Goal: Transaction & Acquisition: Purchase product/service

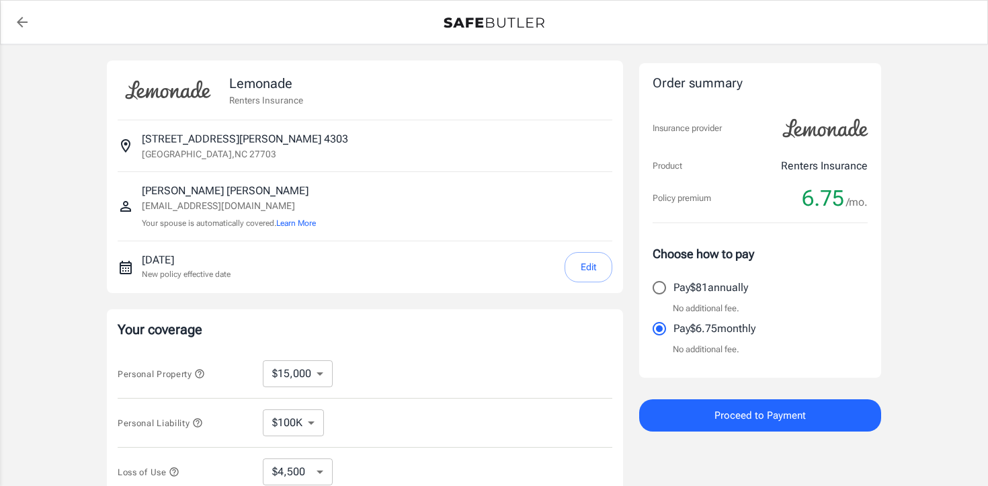
select select "15000"
select select "500"
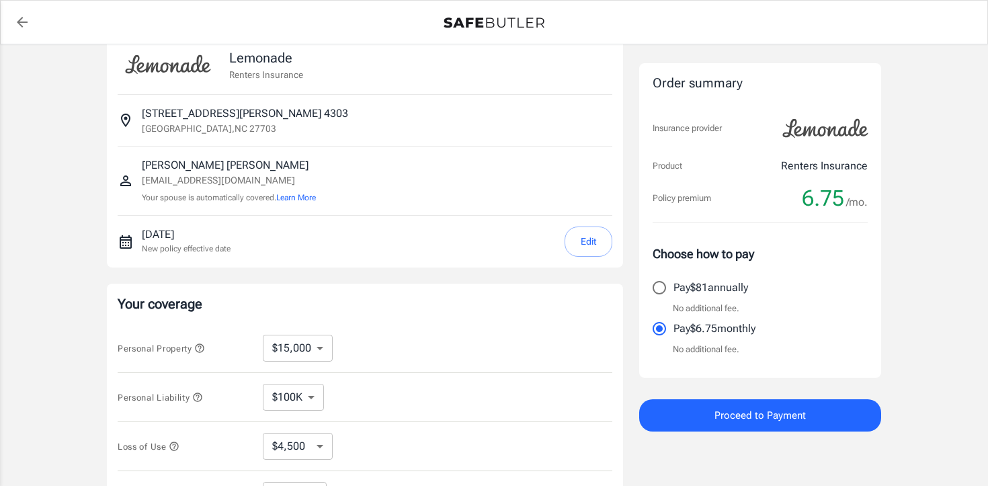
scroll to position [30, 0]
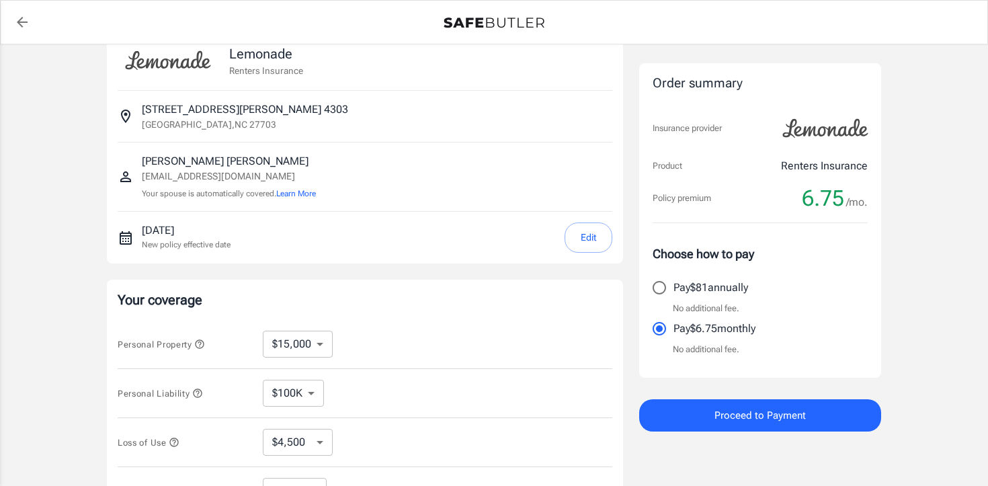
click at [590, 236] on button "Edit" at bounding box center [588, 237] width 48 height 30
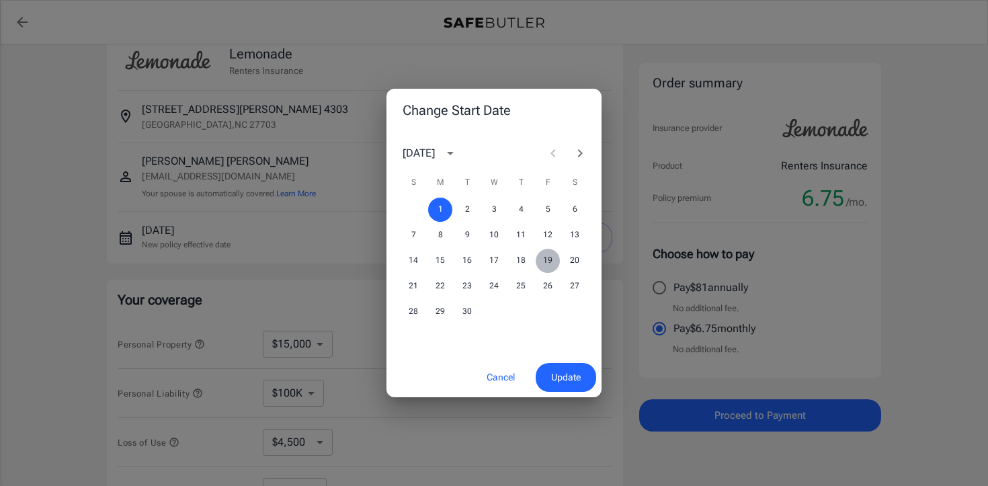
click at [549, 260] on button "19" at bounding box center [548, 261] width 24 height 24
click at [567, 378] on span "Update" at bounding box center [566, 377] width 30 height 17
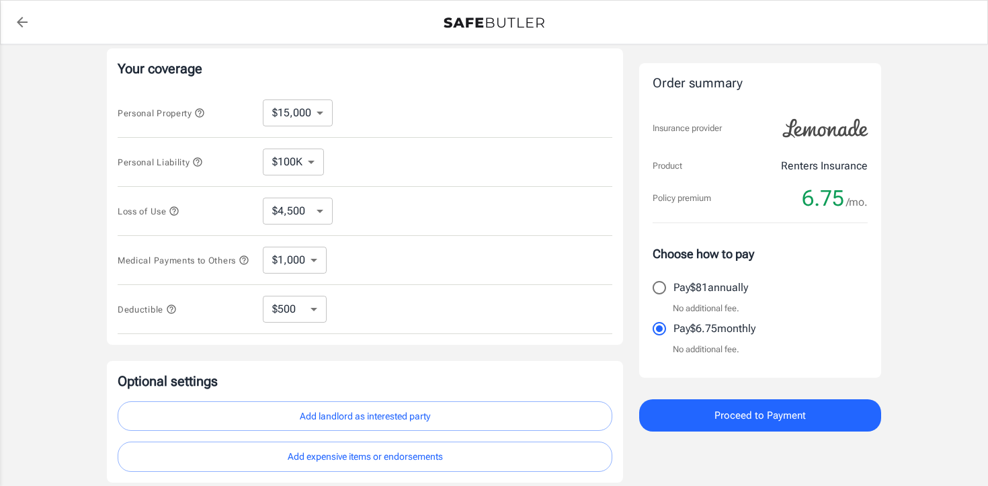
scroll to position [259, 0]
click at [314, 116] on select "$10,000 $15,000 $20,000 $25,000 $30,000 $40,000 $50,000 $100K $150K $200K $250K" at bounding box center [298, 114] width 70 height 27
select select "20000"
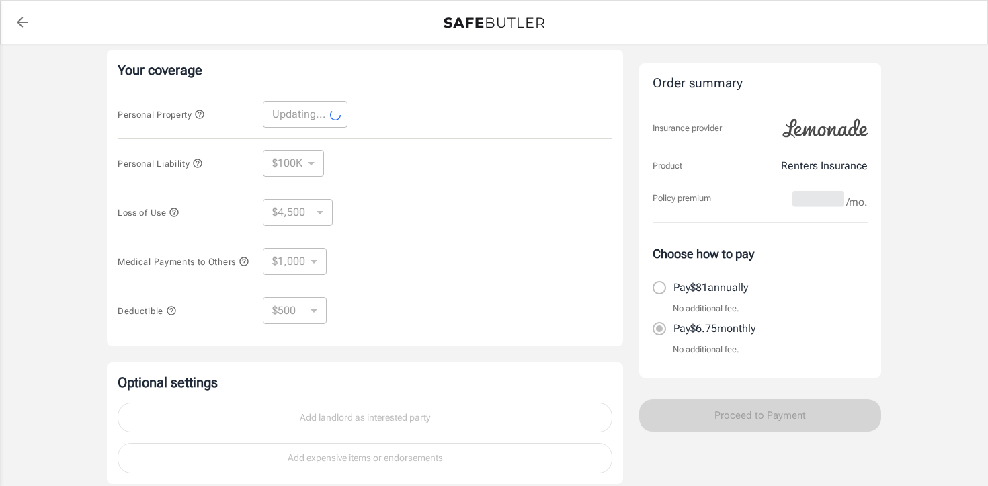
select select "20000"
select select "6000"
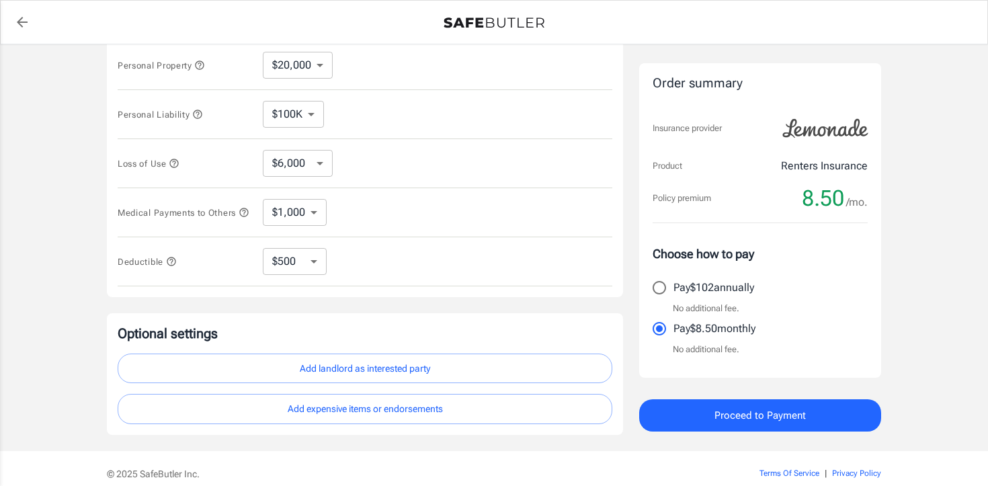
scroll to position [312, 0]
click at [369, 368] on button "Add landlord as interested party" at bounding box center [365, 365] width 495 height 30
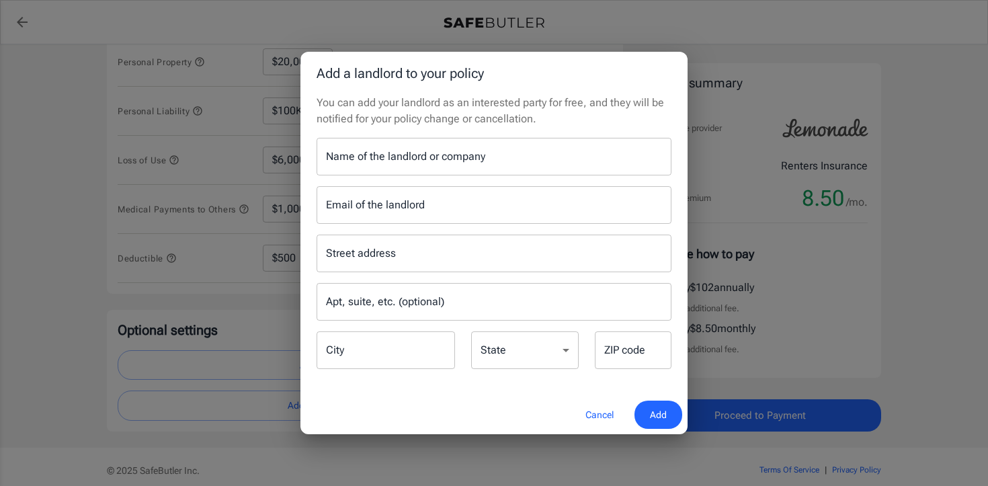
click at [590, 422] on button "Cancel" at bounding box center [599, 414] width 59 height 29
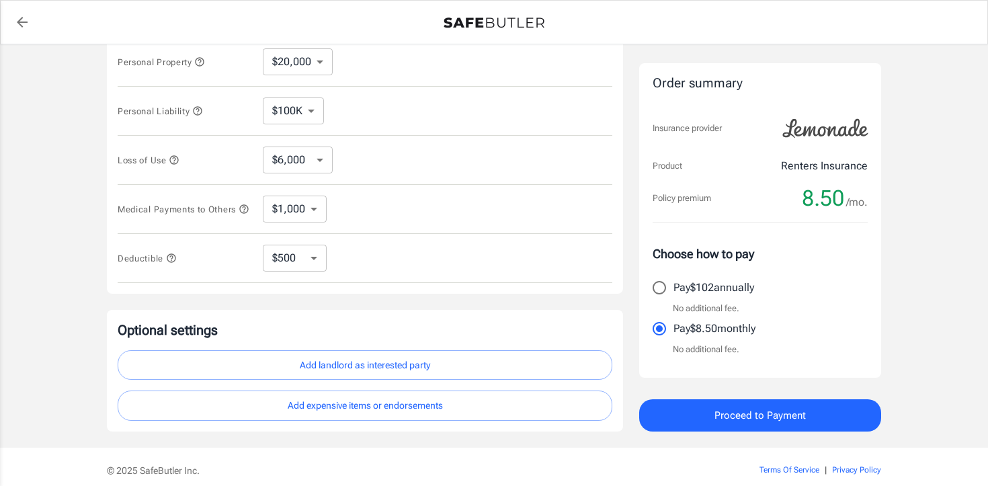
click at [397, 373] on button "Add landlord as interested party" at bounding box center [365, 365] width 495 height 30
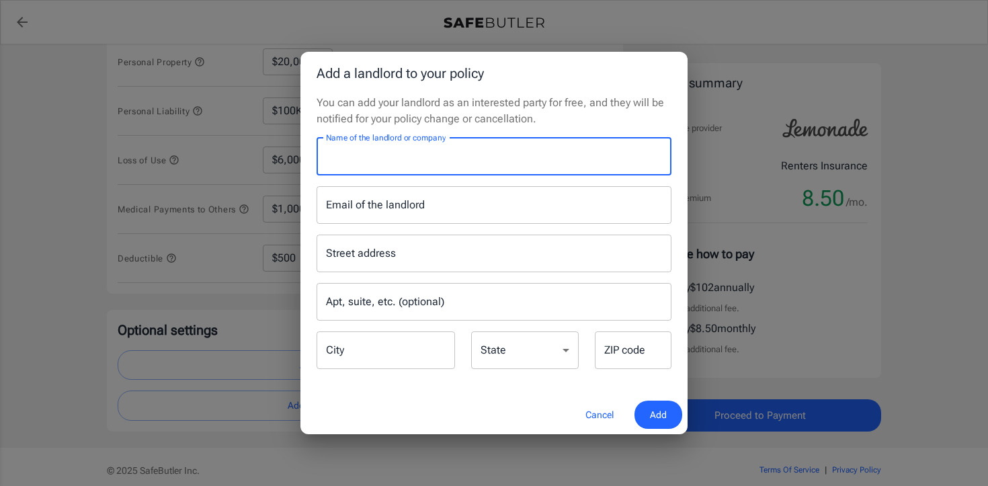
click at [392, 161] on input "Name of the landlord or company" at bounding box center [493, 157] width 355 height 38
paste input "Insurance Tracking"
type input "Insurance Tracking"
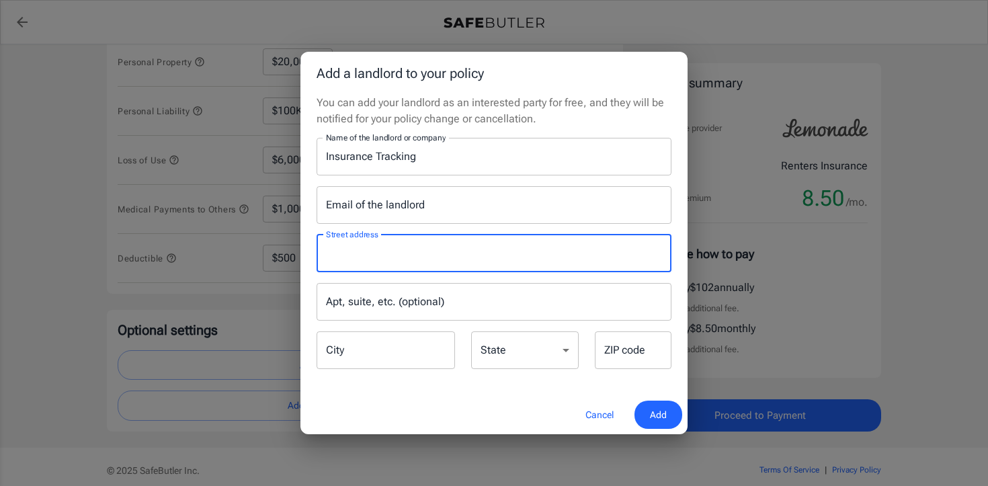
click at [384, 261] on input "Street address" at bounding box center [494, 254] width 343 height 26
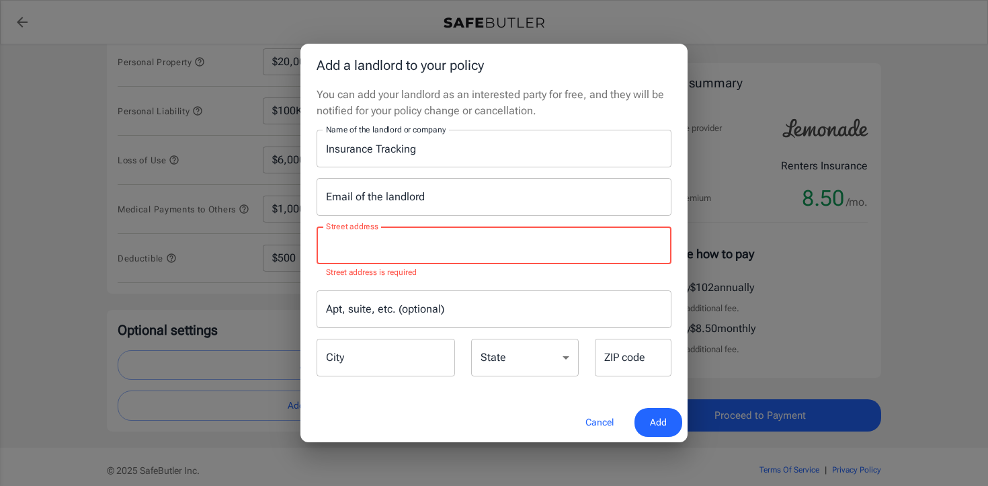
paste input "PO Box 100513"
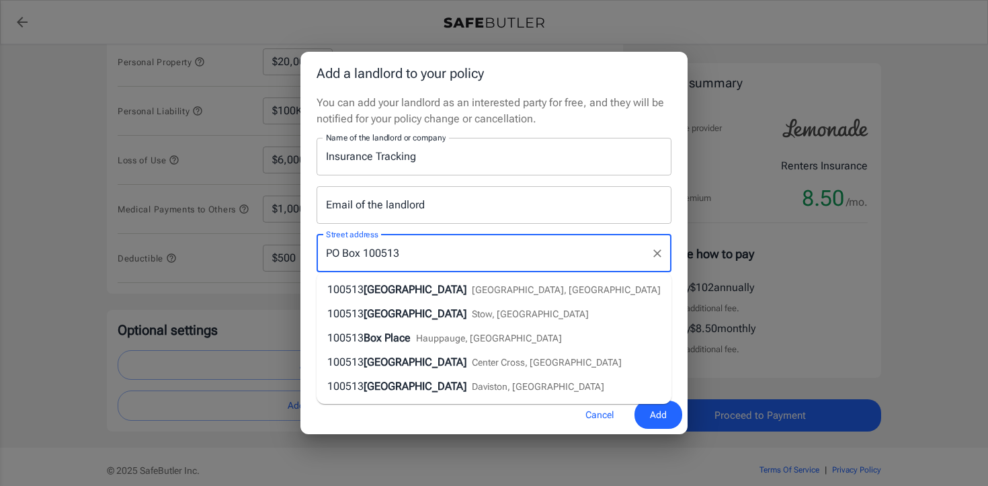
type input "PO Box 100513"
click at [316, 224] on div "Street address [GEOGRAPHIC_DATA] address Apt, suite, etc. (optional) Apt, suite…" at bounding box center [493, 297] width 371 height 147
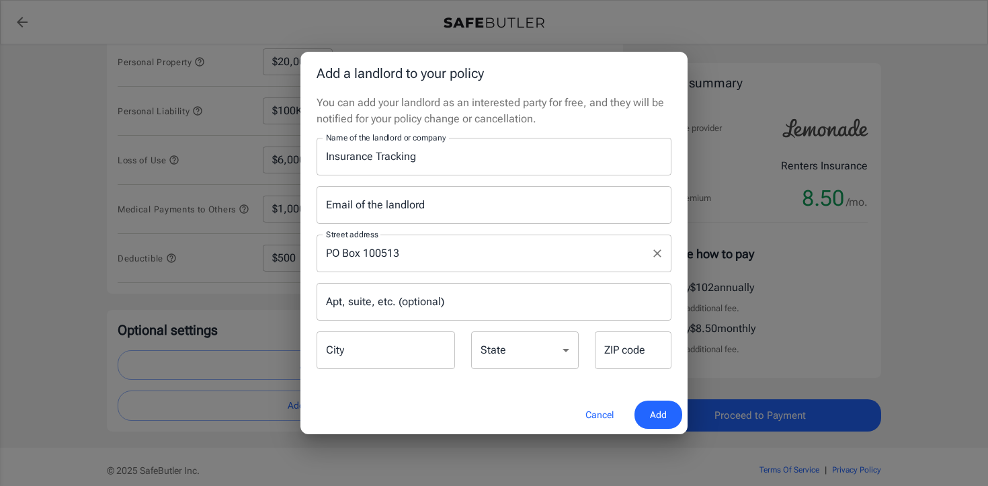
click at [343, 306] on input "Apt, suite, etc. (optional)" at bounding box center [493, 302] width 355 height 38
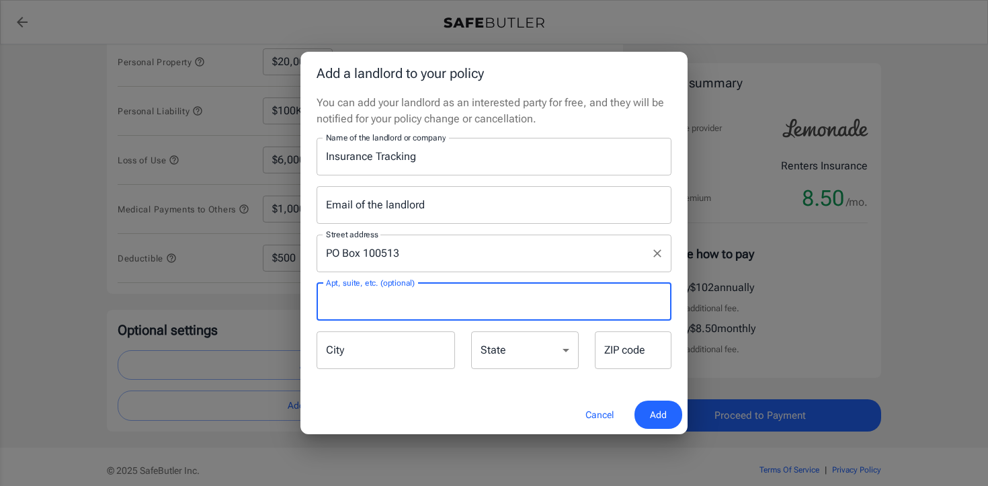
paste input "[GEOGRAPHIC_DATA], [GEOGRAPHIC_DATA]"
type input "F"
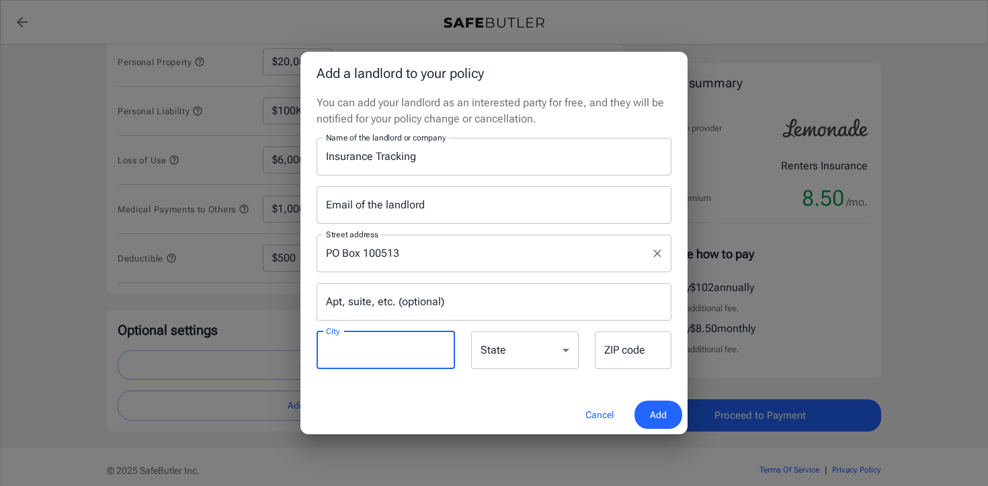
click at [378, 359] on input "City" at bounding box center [385, 350] width 138 height 38
paste input "[GEOGRAPHIC_DATA], [GEOGRAPHIC_DATA]"
type input "[GEOGRAPHIC_DATA]"
click at [537, 352] on select "[US_STATE] [US_STATE] [US_STATE] [US_STATE] [US_STATE] [US_STATE] [US_STATE] [U…" at bounding box center [525, 350] width 108 height 38
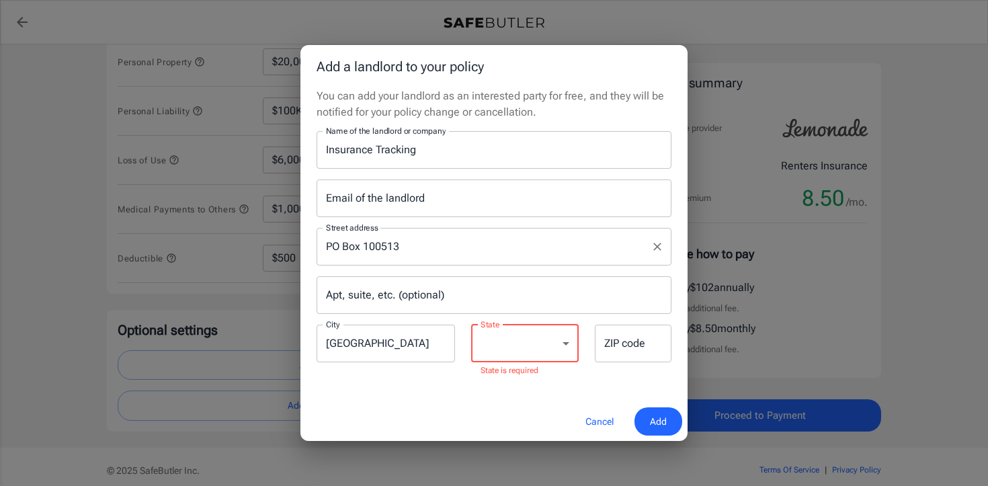
click at [619, 337] on div "ZIP code ZIP code" at bounding box center [633, 344] width 77 height 38
paste input "29502"
type input "29502"
click at [506, 352] on select "[US_STATE] [US_STATE] [US_STATE] [US_STATE] [US_STATE] [US_STATE] [US_STATE] [U…" at bounding box center [525, 344] width 108 height 38
select select "SC"
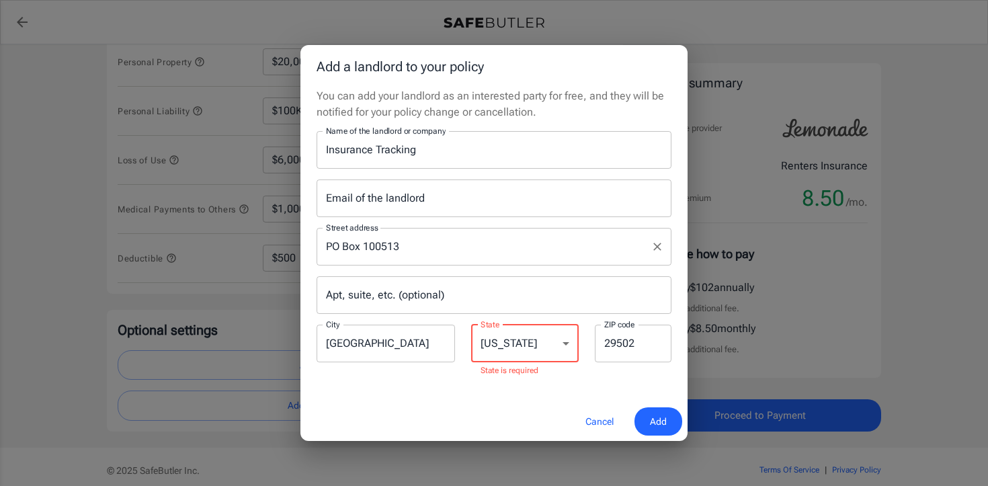
click at [471, 331] on select "[US_STATE] [US_STATE] [US_STATE] [US_STATE] [US_STATE] [US_STATE] [US_STATE] [U…" at bounding box center [525, 344] width 108 height 38
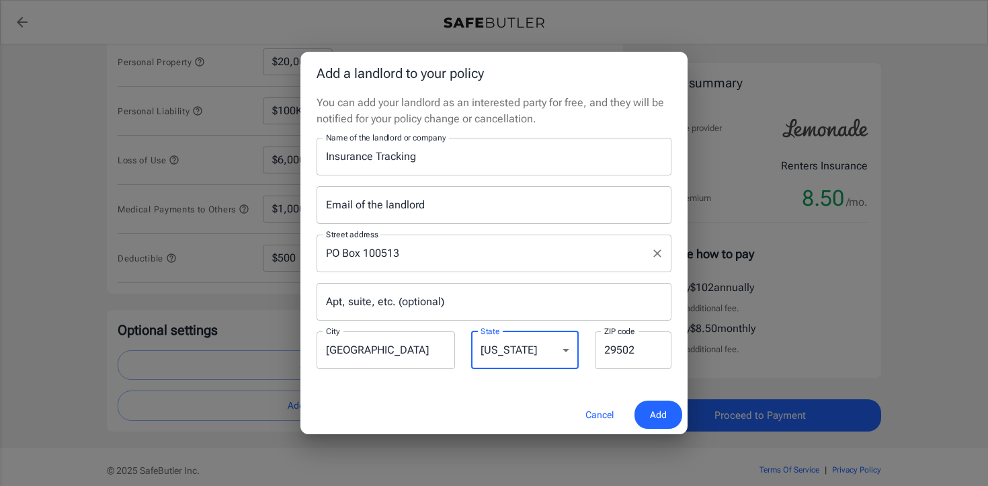
click at [667, 411] on button "Add" at bounding box center [658, 414] width 48 height 29
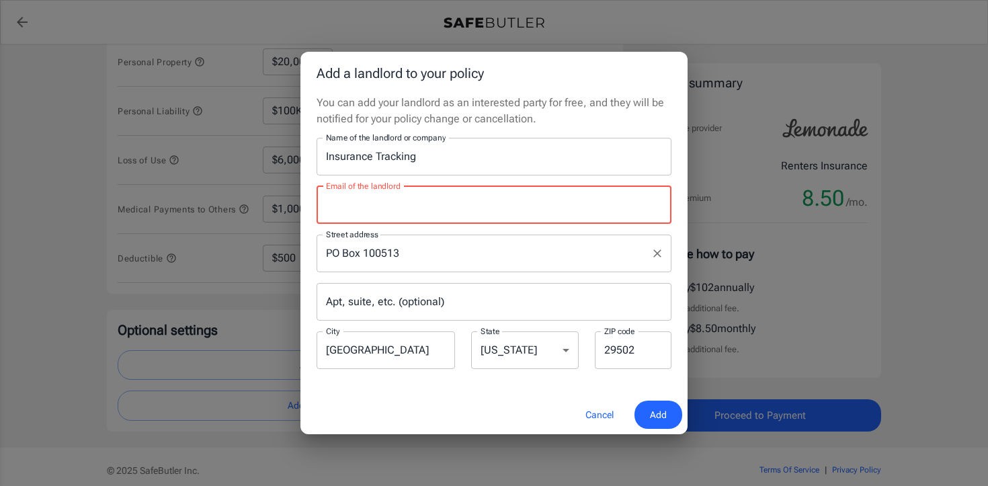
click at [379, 203] on input "Email of the landlord" at bounding box center [493, 205] width 355 height 38
paste input "29502"
type input "29502"
paste input "29502"
type input "29502"
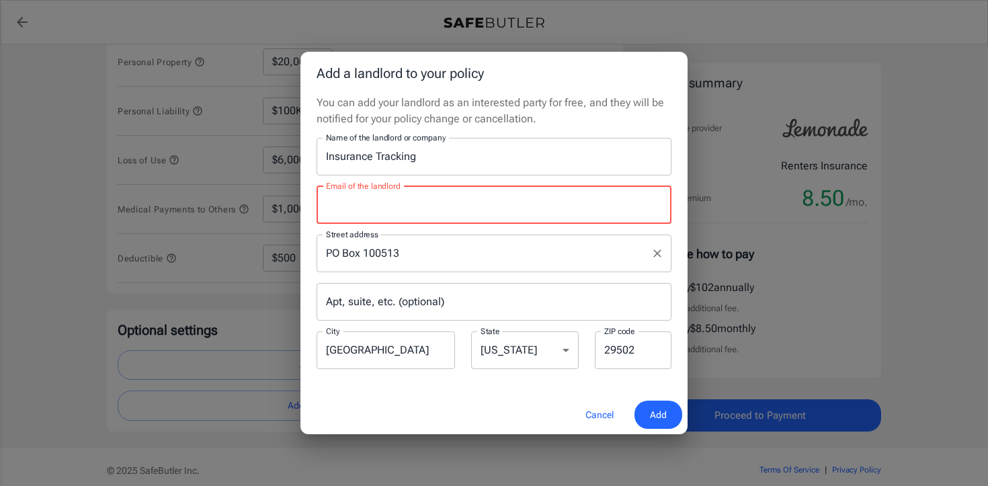
paste input "[EMAIL_ADDRESS][DOMAIN_NAME]"
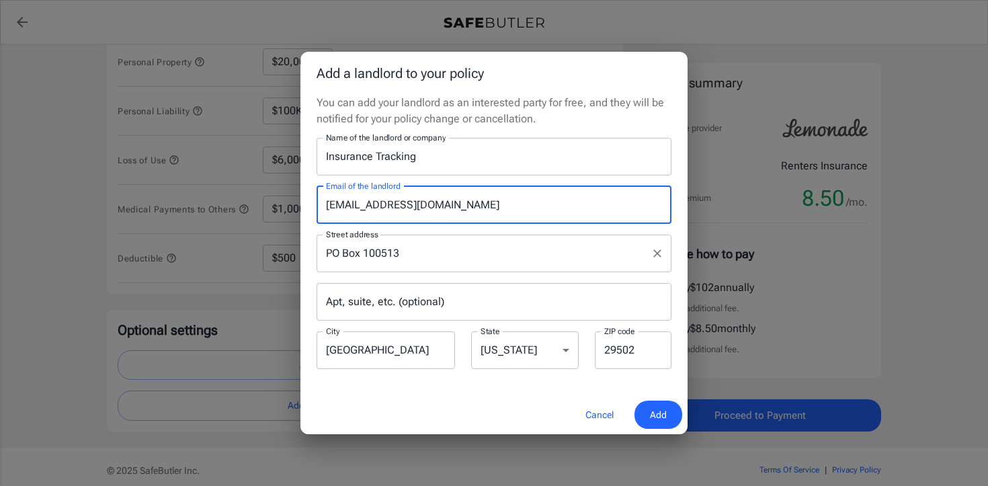
type input "[EMAIL_ADDRESS][DOMAIN_NAME]"
click at [580, 108] on p "You can add your landlord as an interested party for free, and they will be not…" at bounding box center [493, 111] width 355 height 32
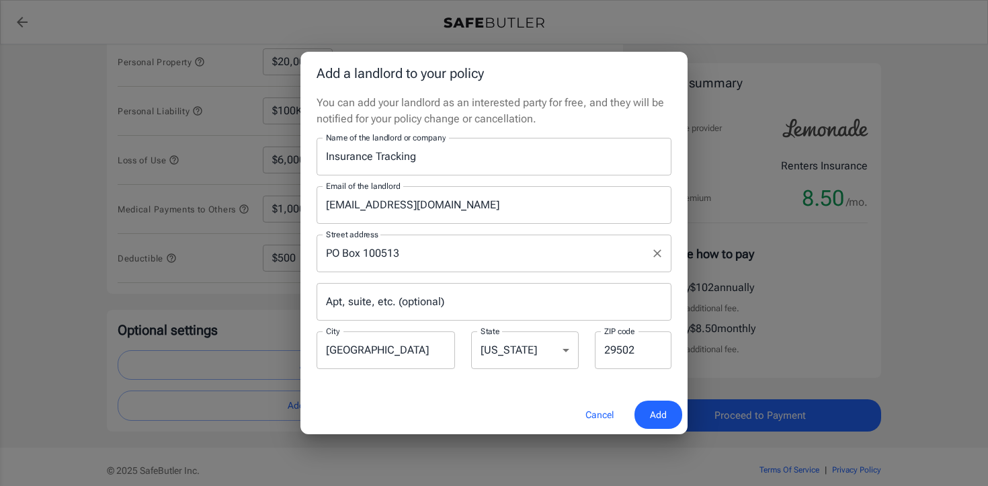
click at [664, 413] on span "Add" at bounding box center [658, 415] width 17 height 17
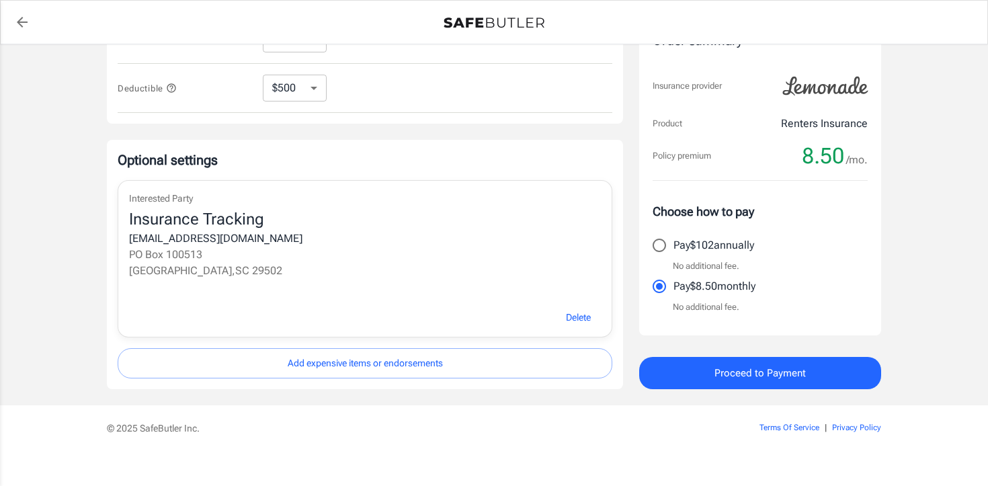
scroll to position [501, 0]
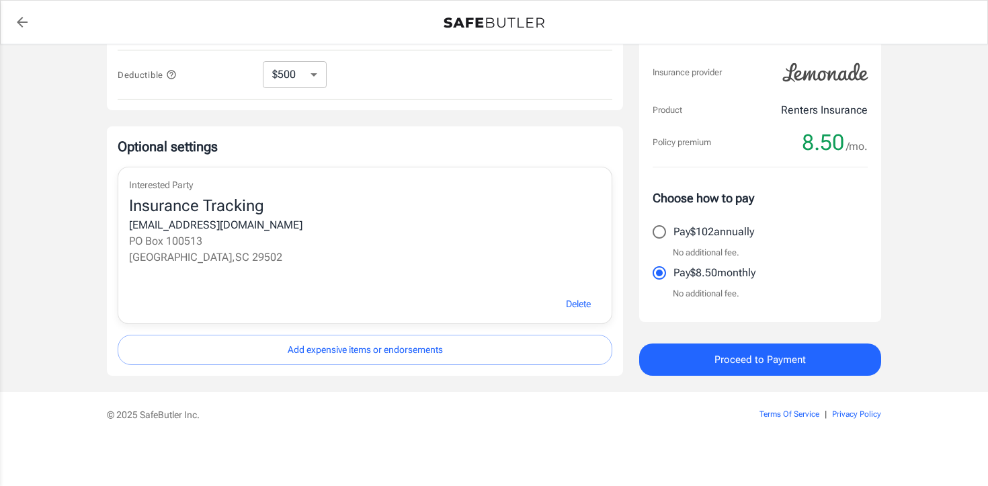
click at [362, 353] on button "Add expensive items or endorsements" at bounding box center [365, 350] width 495 height 30
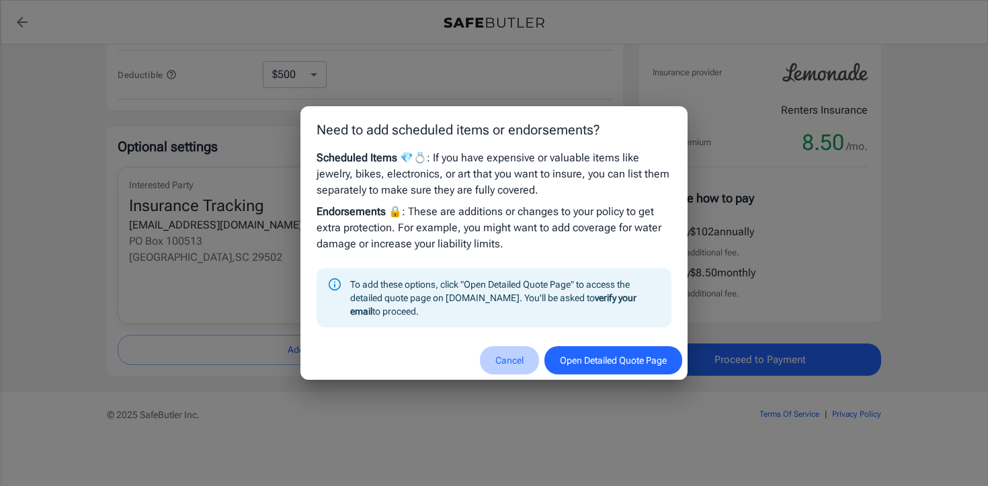
click at [495, 361] on button "Cancel" at bounding box center [509, 360] width 59 height 29
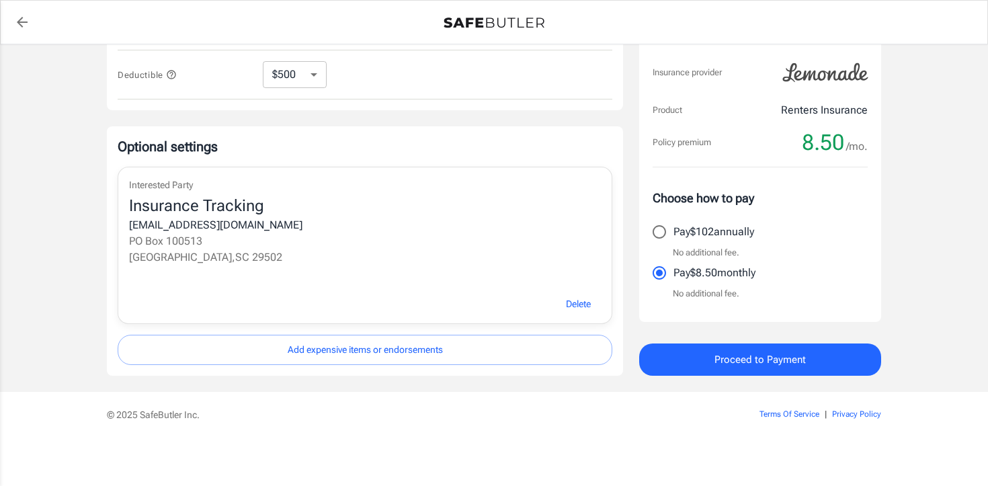
click at [654, 233] on input "Pay $102 annually" at bounding box center [659, 232] width 28 height 28
radio input "true"
click at [711, 366] on button "Proceed to Payment" at bounding box center [760, 359] width 242 height 32
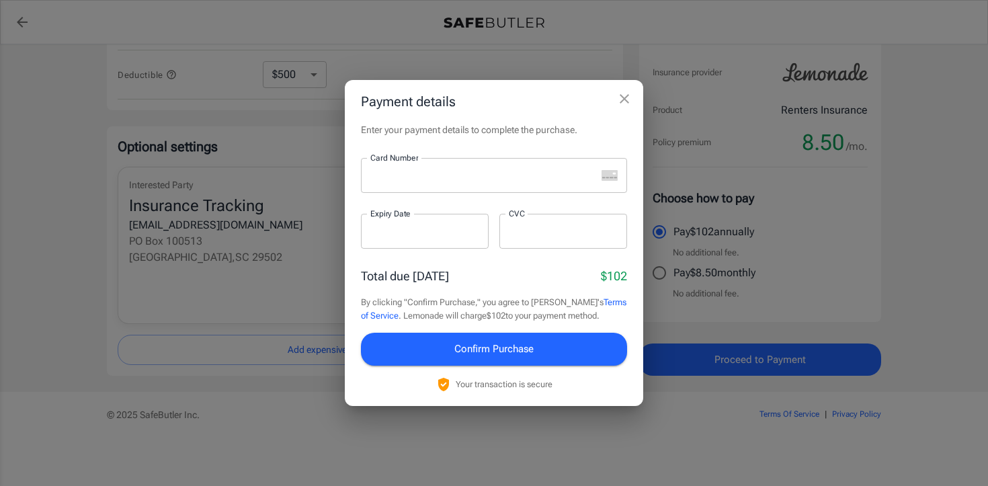
click at [622, 97] on icon "close" at bounding box center [624, 98] width 9 height 9
